Goal: Download file/media

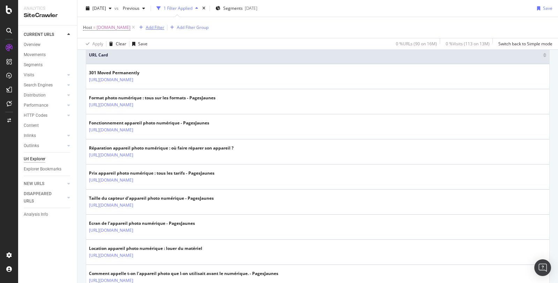
scroll to position [23, 0]
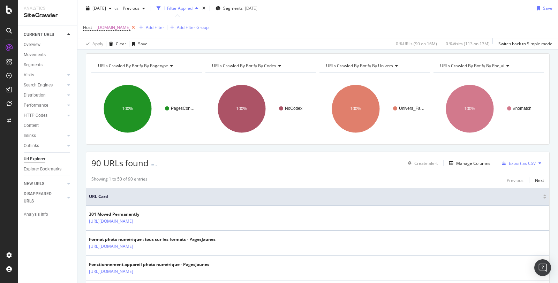
click at [136, 28] on icon at bounding box center [133, 27] width 6 height 7
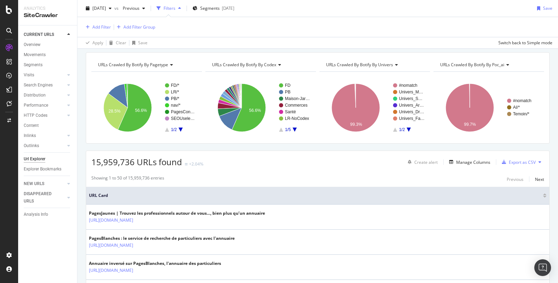
scroll to position [22, 0]
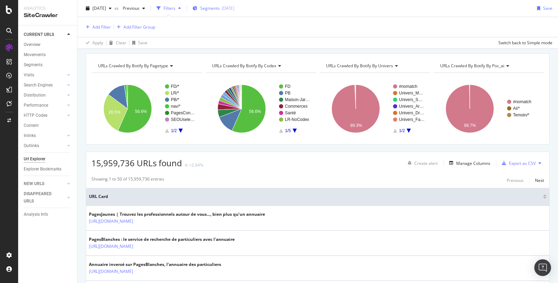
click at [220, 7] on span "Segments" at bounding box center [210, 8] width 20 height 6
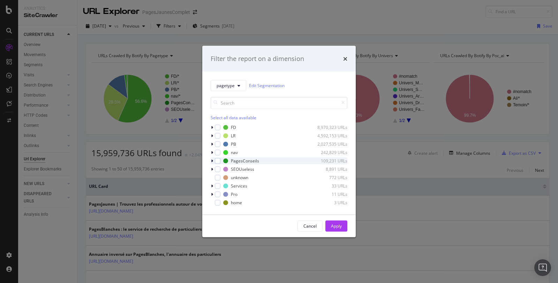
click at [213, 161] on icon "modal" at bounding box center [212, 161] width 2 height 4
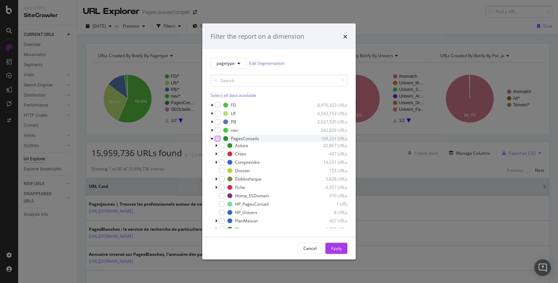
click at [217, 139] on div "modal" at bounding box center [218, 139] width 6 height 6
click at [337, 246] on div "Apply" at bounding box center [336, 248] width 11 height 6
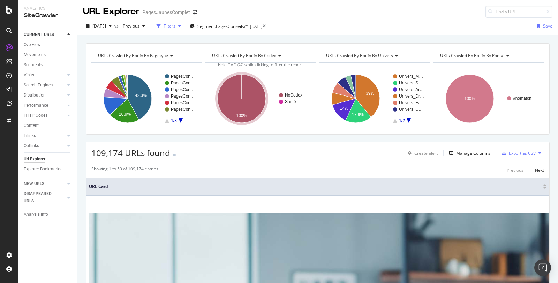
click at [175, 27] on div "Filters" at bounding box center [170, 26] width 12 height 6
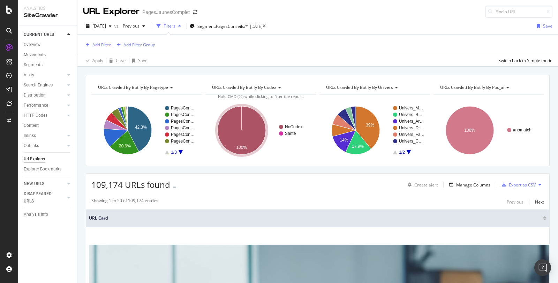
click at [103, 46] on div "Add Filter" at bounding box center [101, 45] width 18 height 6
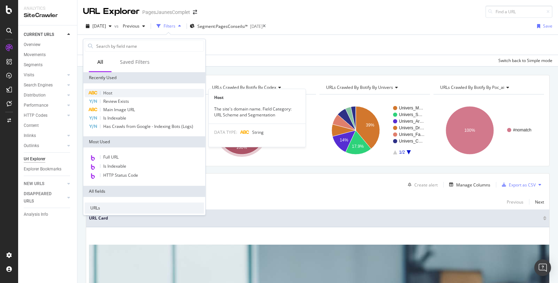
click at [109, 94] on span "Host" at bounding box center [107, 93] width 9 height 6
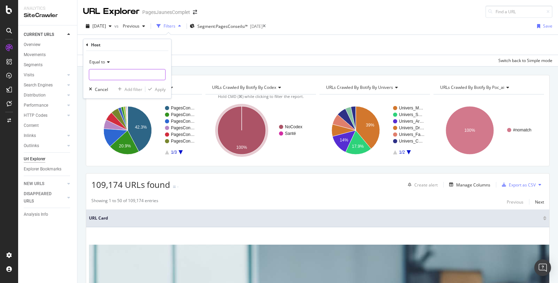
click at [108, 76] on input "text" at bounding box center [127, 74] width 76 height 11
type input "*.[DOMAIN_NAME]"
click at [160, 87] on div "Apply" at bounding box center [160, 89] width 11 height 6
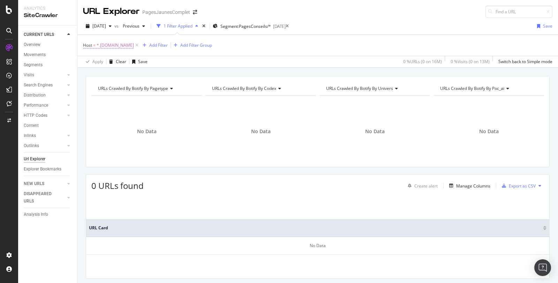
click at [108, 45] on span "*.[DOMAIN_NAME]" at bounding box center [115, 45] width 37 height 10
click at [108, 60] on icon at bounding box center [107, 61] width 5 height 4
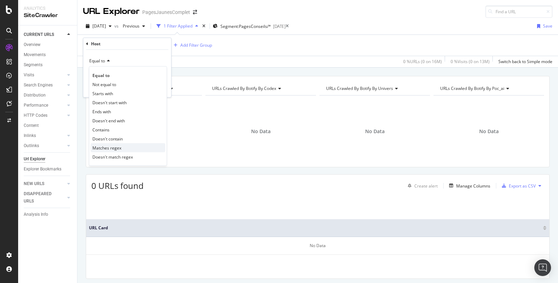
drag, startPoint x: 106, startPoint y: 130, endPoint x: 106, endPoint y: 146, distance: 16.0
click at [106, 146] on div "Equal to Not equal to Starts with Doesn't start with Ends with Doesn't end with…" at bounding box center [128, 116] width 78 height 100
click at [106, 146] on span "Matches regex" at bounding box center [106, 148] width 29 height 6
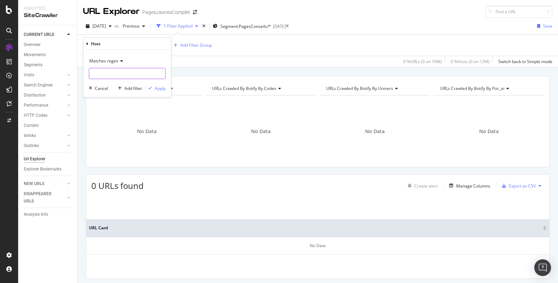
click at [114, 74] on input "text" at bounding box center [127, 73] width 76 height 11
type input "*.[DOMAIN_NAME]"
click at [133, 73] on input "*.[DOMAIN_NAME]" at bounding box center [122, 73] width 66 height 11
drag, startPoint x: 133, startPoint y: 73, endPoint x: 84, endPoint y: 73, distance: 48.8
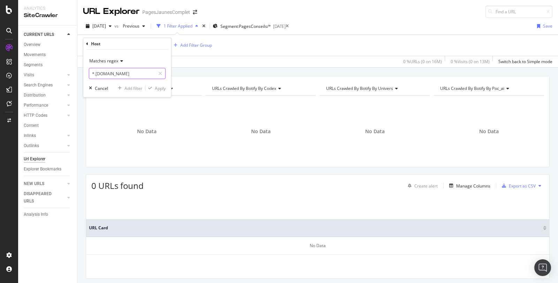
click at [84, 73] on div "Matches regex *.[DOMAIN_NAME] Cancel Add filter Apply" at bounding box center [127, 73] width 88 height 47
click at [103, 62] on span "Matches regex" at bounding box center [103, 61] width 29 height 6
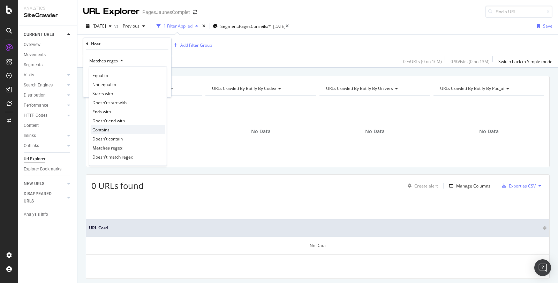
click at [115, 128] on div "Contains" at bounding box center [128, 129] width 75 height 9
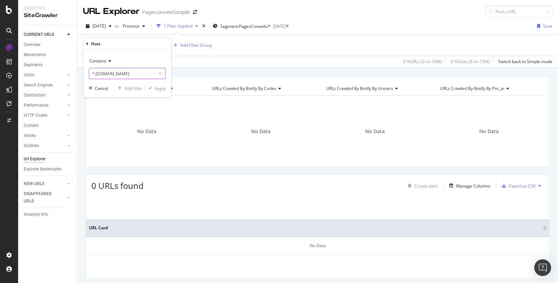
click at [93, 73] on input "*.[DOMAIN_NAME]" at bounding box center [122, 73] width 66 height 11
type input "-"
type input ".[DOMAIN_NAME]"
click at [157, 92] on div "Contains .[DOMAIN_NAME] Cancel Add filter Apply" at bounding box center [127, 73] width 88 height 47
click at [160, 88] on div "Apply" at bounding box center [160, 88] width 11 height 6
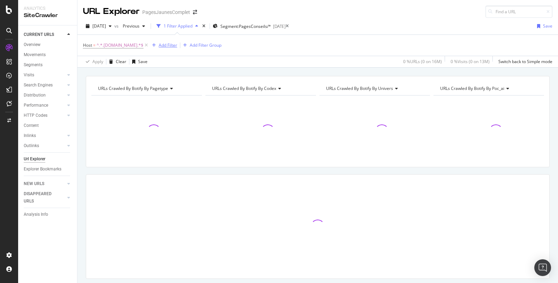
click at [163, 45] on div "Add Filter" at bounding box center [168, 45] width 18 height 6
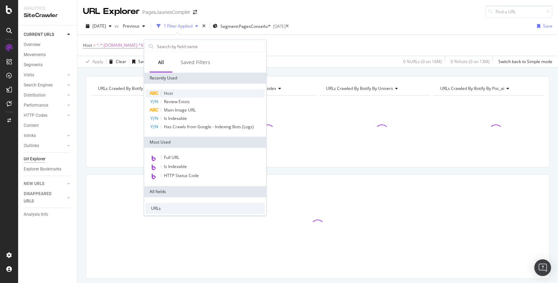
click at [174, 94] on div "Host" at bounding box center [204, 93] width 119 height 8
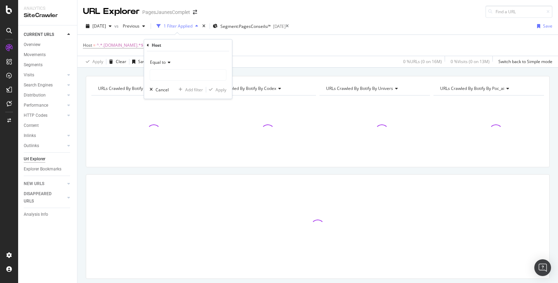
click at [166, 64] on span "Equal to" at bounding box center [158, 62] width 16 height 6
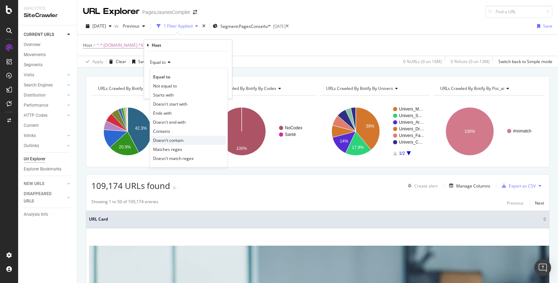
click at [170, 139] on span "Doesn't contain" at bounding box center [168, 140] width 30 height 6
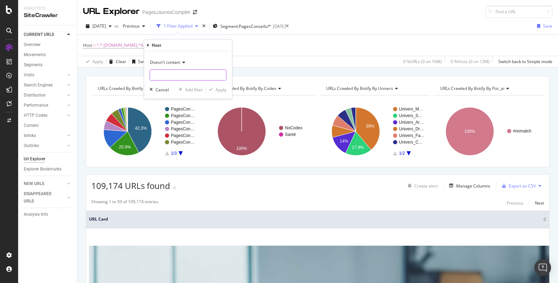
click at [161, 76] on input "text" at bounding box center [188, 74] width 76 height 11
type input "[DOMAIN_NAME]"
click at [222, 89] on div "Apply" at bounding box center [221, 90] width 11 height 6
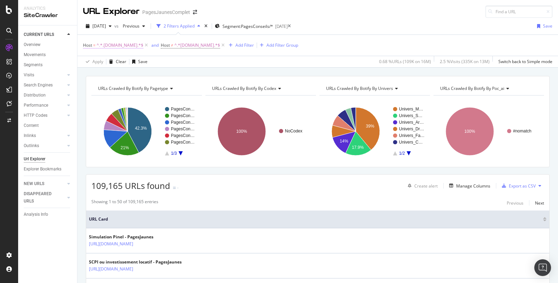
click at [121, 46] on span "^.*.[DOMAIN_NAME].*$" at bounding box center [120, 45] width 47 height 10
click at [104, 60] on span "Contains" at bounding box center [97, 61] width 17 height 6
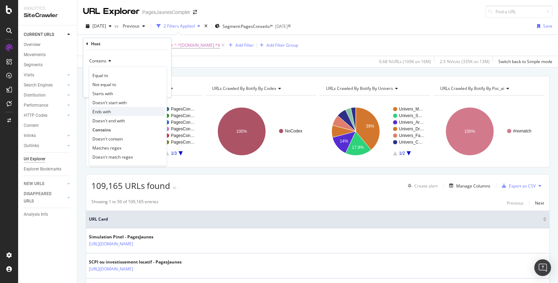
click at [109, 111] on span "Ends with" at bounding box center [101, 111] width 18 height 6
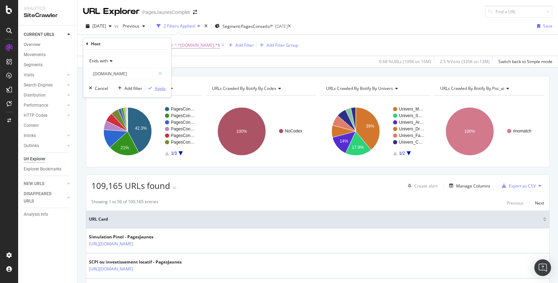
click at [163, 87] on div "Apply" at bounding box center [160, 88] width 11 height 6
click at [242, 45] on div "Add Filter" at bounding box center [241, 45] width 18 height 6
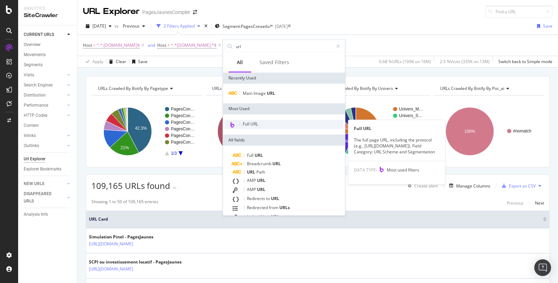
type input "url"
click at [255, 125] on span "Full URL" at bounding box center [250, 124] width 15 height 6
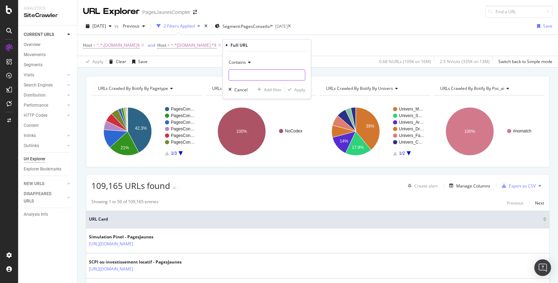
click at [249, 77] on input "text" at bounding box center [267, 74] width 76 height 11
click at [248, 60] on icon at bounding box center [248, 62] width 5 height 4
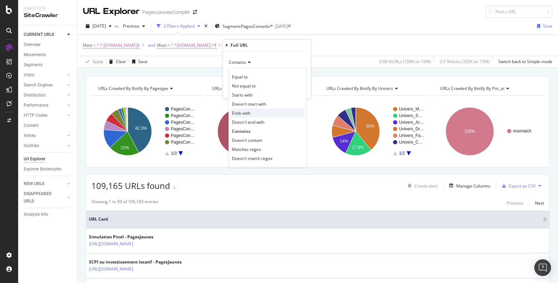
click at [247, 114] on span "Ends with" at bounding box center [241, 113] width 18 height 6
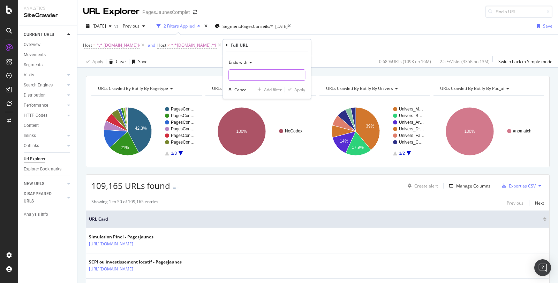
click at [242, 78] on input "text" at bounding box center [267, 74] width 76 height 11
type input ".[DOMAIN_NAME]"
click at [303, 90] on div "Apply" at bounding box center [299, 90] width 11 height 6
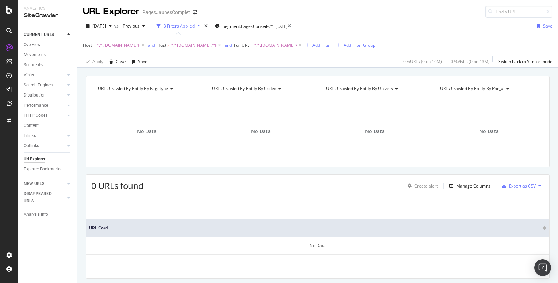
click at [273, 47] on span "^.*.[DOMAIN_NAME]$" at bounding box center [275, 45] width 43 height 10
click at [314, 89] on div "Apply" at bounding box center [311, 88] width 11 height 6
click at [140, 45] on icon at bounding box center [143, 45] width 6 height 7
click at [194, 45] on span "^.*.[DOMAIN_NAME]$" at bounding box center [201, 45] width 43 height 10
click at [169, 44] on icon at bounding box center [169, 43] width 2 height 4
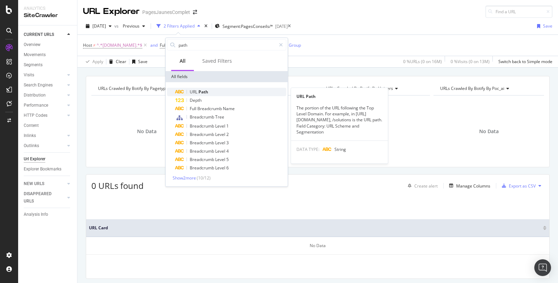
type input "path"
click at [202, 90] on span "Path" at bounding box center [203, 92] width 10 height 6
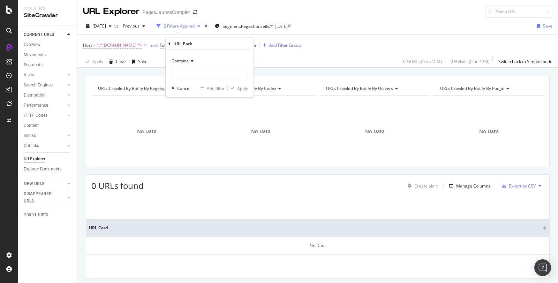
click at [190, 60] on icon at bounding box center [191, 61] width 5 height 4
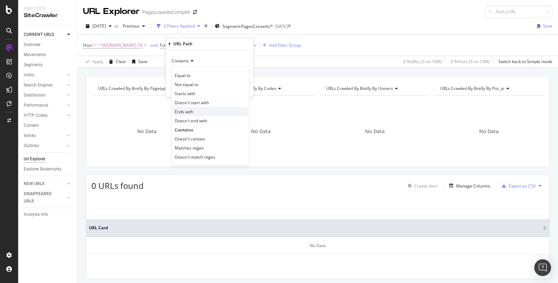
click at [188, 108] on span "Ends with" at bounding box center [184, 111] width 18 height 6
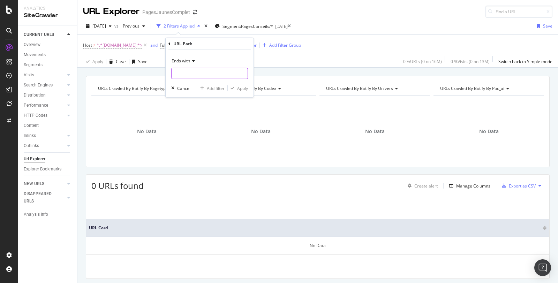
click at [182, 74] on input "text" at bounding box center [210, 73] width 76 height 11
type input ".[DOMAIN_NAME]"
click at [241, 88] on div "Apply" at bounding box center [242, 88] width 11 height 6
click at [148, 44] on icon at bounding box center [145, 45] width 6 height 7
click at [121, 44] on span "^.*.[DOMAIN_NAME]$" at bounding box center [126, 45] width 43 height 10
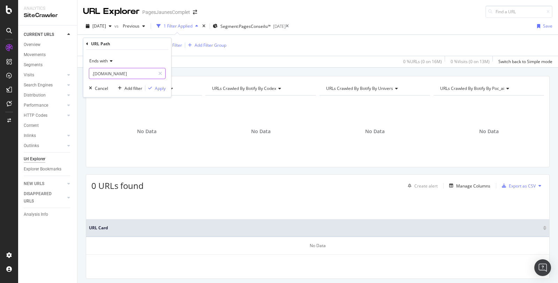
click at [130, 73] on input ".[DOMAIN_NAME]" at bounding box center [122, 73] width 66 height 11
click at [263, 51] on div "URL Path = ^.*.[DOMAIN_NAME]$ Add Filter Add Filter Group" at bounding box center [317, 45] width 469 height 21
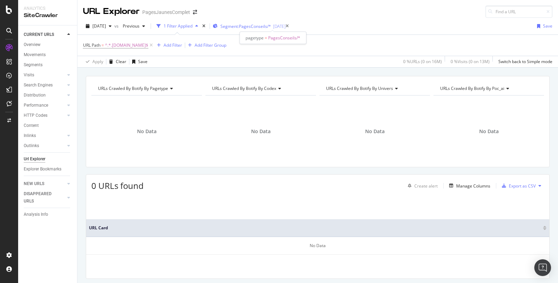
click at [267, 25] on span "Segment: PagesConseils/*" at bounding box center [245, 26] width 51 height 6
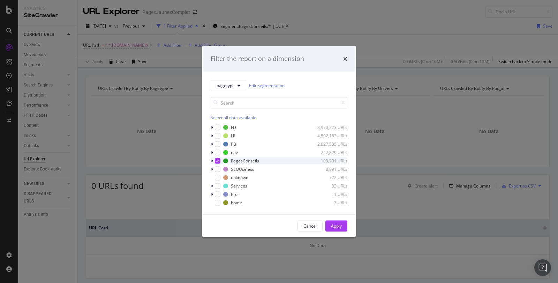
click at [212, 161] on icon "modal" at bounding box center [212, 161] width 2 height 4
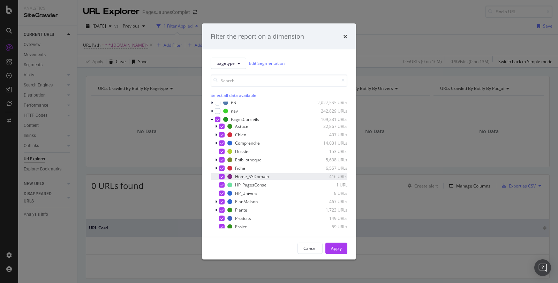
scroll to position [20, 0]
click at [218, 121] on div "modal" at bounding box center [218, 119] width 6 height 6
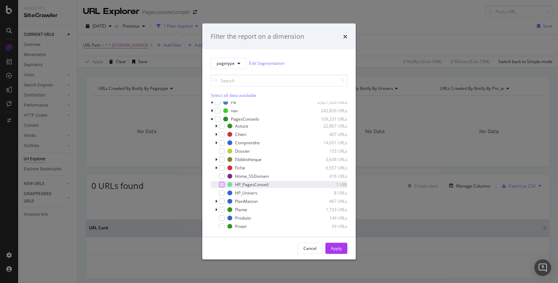
click at [224, 183] on div "modal" at bounding box center [222, 185] width 6 height 6
click at [222, 183] on icon "modal" at bounding box center [221, 184] width 3 height 3
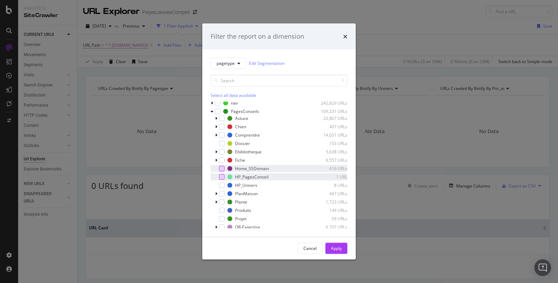
click at [222, 169] on div "modal" at bounding box center [222, 169] width 6 height 6
click at [337, 248] on div "Apply" at bounding box center [336, 248] width 11 height 6
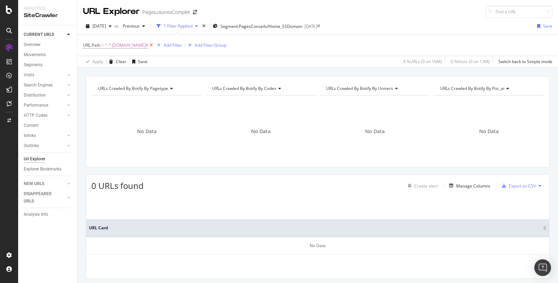
click at [148, 45] on icon at bounding box center [151, 45] width 6 height 7
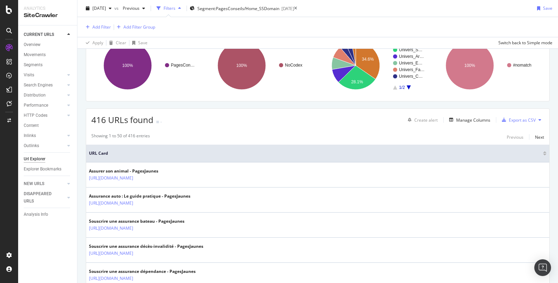
scroll to position [65, 0]
click at [526, 119] on div "Export as CSV" at bounding box center [522, 120] width 27 height 6
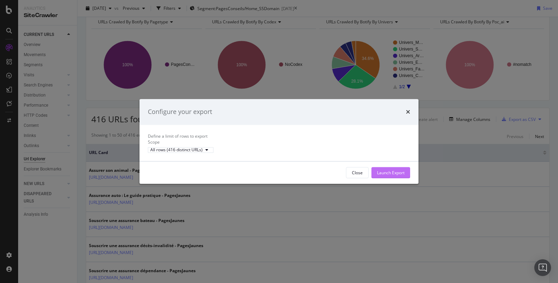
click at [385, 175] on div "Launch Export" at bounding box center [391, 173] width 28 height 10
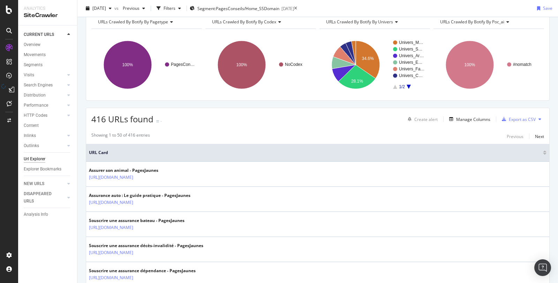
click at [8, 90] on icon at bounding box center [3, 90] width 9 height 12
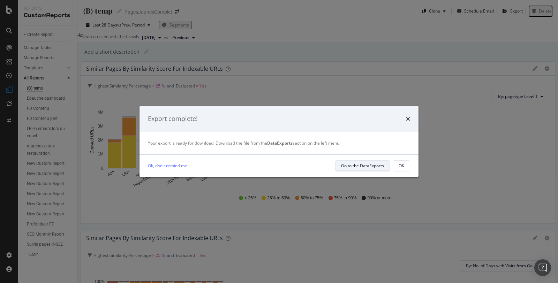
click at [372, 168] on div "Go to the DataExports" at bounding box center [362, 166] width 43 height 6
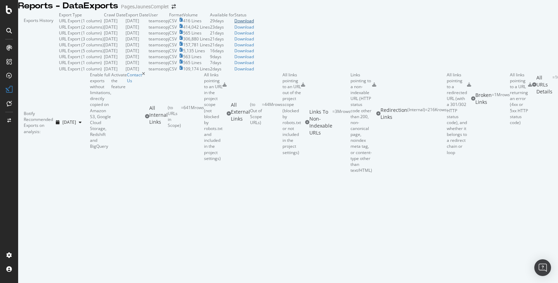
click at [254, 24] on div "Download" at bounding box center [244, 21] width 20 height 6
